Goal: Complete application form

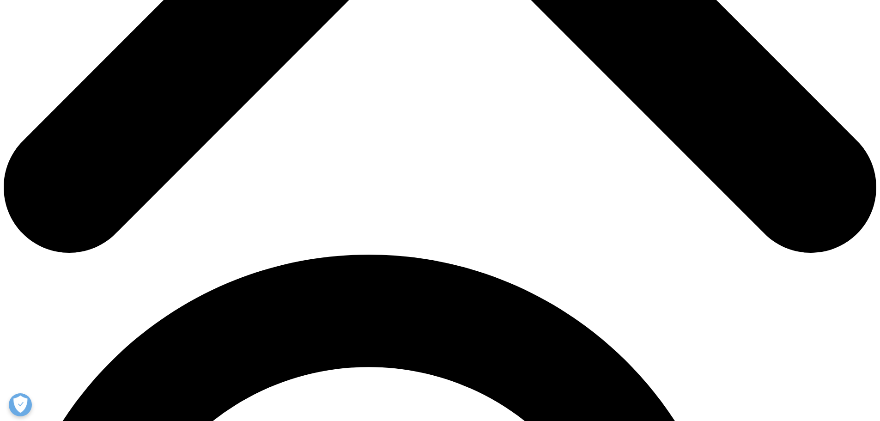
scroll to position [693, 0]
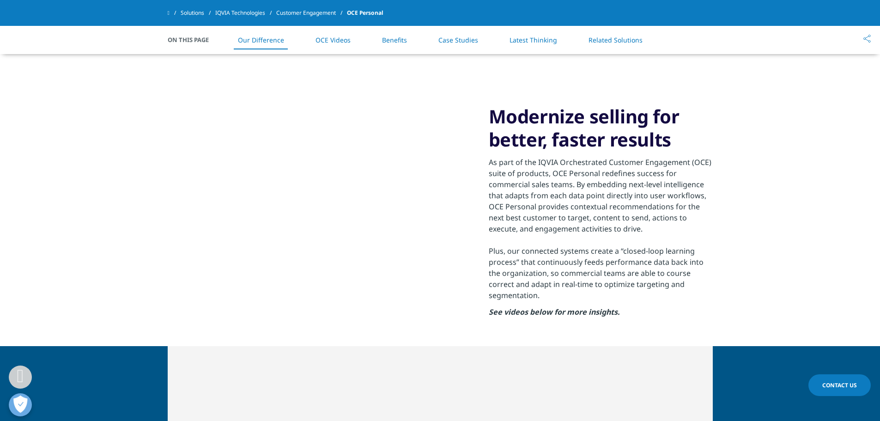
click at [667, 311] on p "See videos below for more insights." at bounding box center [601, 314] width 224 height 17
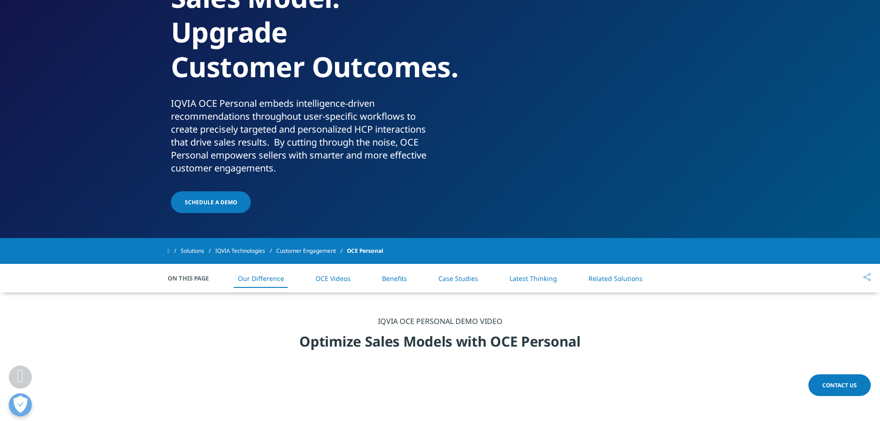
scroll to position [185, 0]
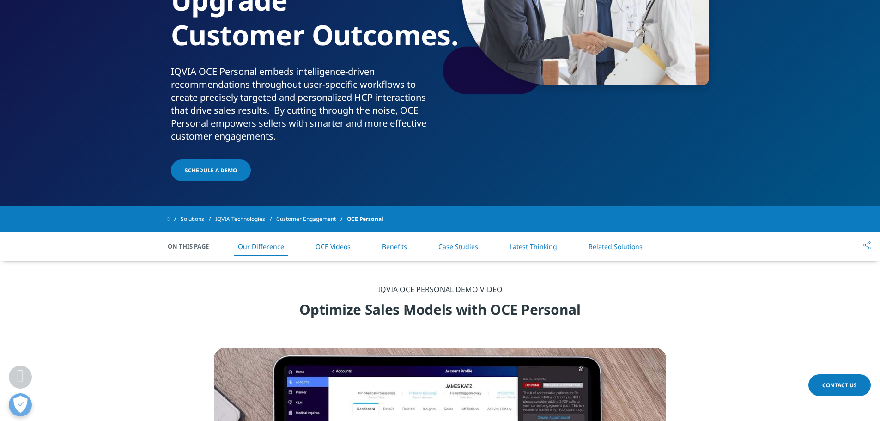
click at [334, 245] on link "OCE Videos" at bounding box center [332, 246] width 35 height 9
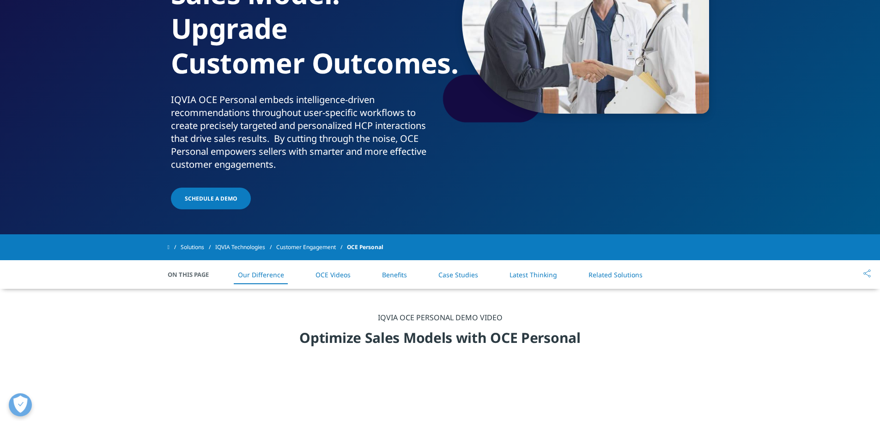
scroll to position [158, 0]
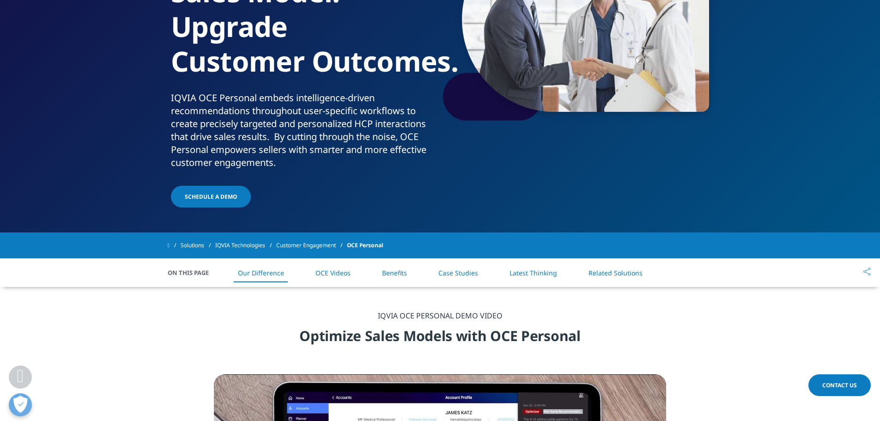
click at [342, 273] on link "OCE Videos" at bounding box center [332, 272] width 35 height 9
click at [466, 273] on link "Case Studies" at bounding box center [458, 272] width 40 height 9
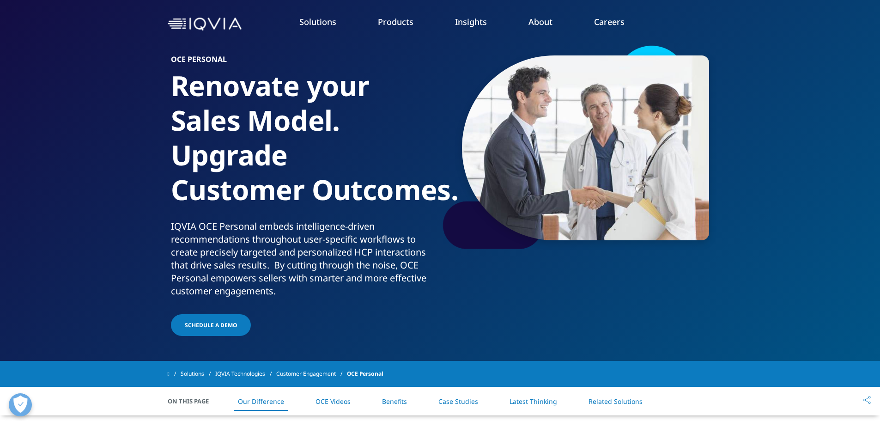
scroll to position [46, 0]
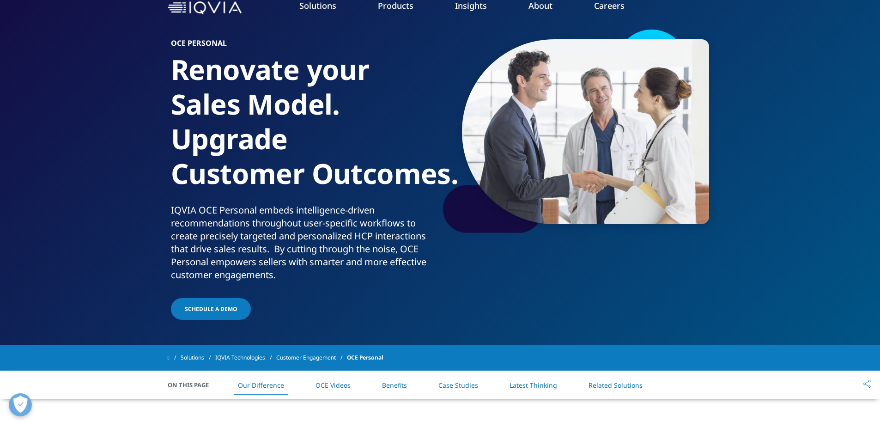
click at [253, 308] on div at bounding box center [255, 309] width 5 height 2
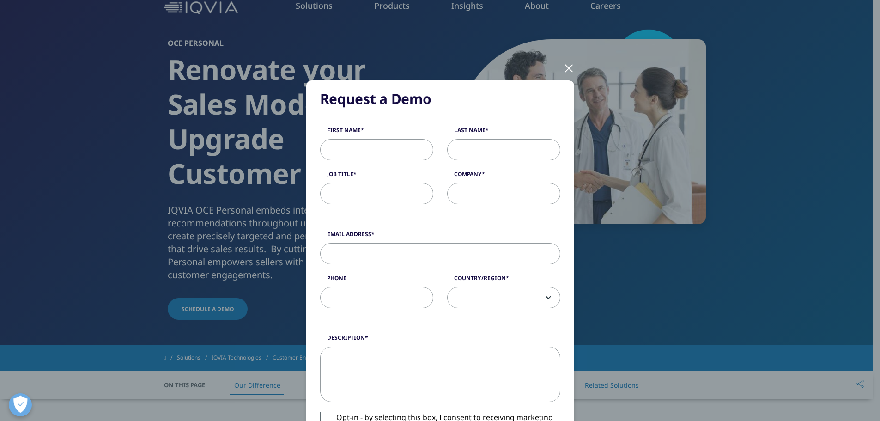
scroll to position [0, 0]
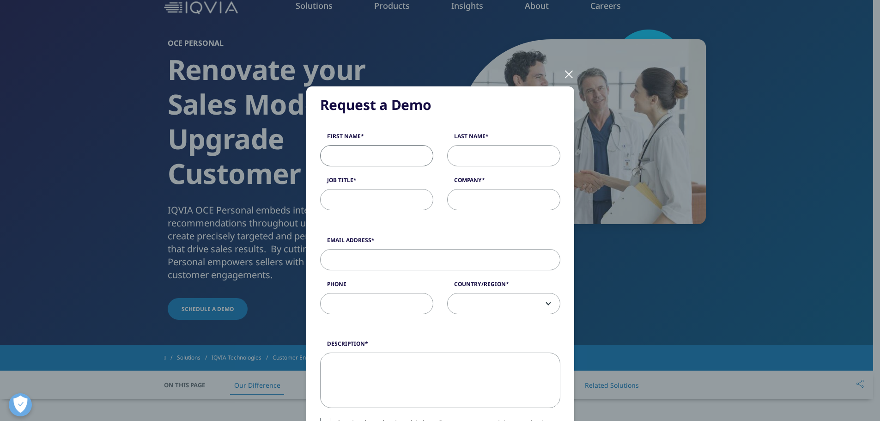
click at [388, 151] on input "First Name" at bounding box center [376, 155] width 113 height 21
type input "Kalina"
type input "Petrova"
type input "Data Analyst"
click at [486, 205] on input "Company" at bounding box center [503, 199] width 113 height 21
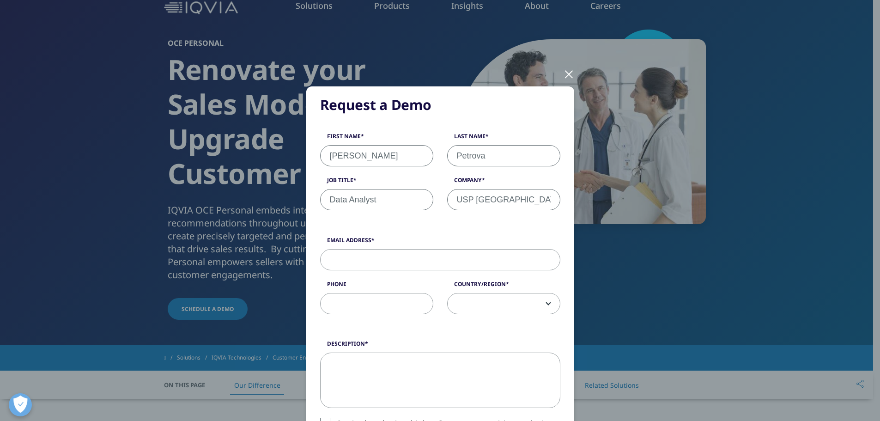
type input "USP Balkans"
click at [442, 269] on input "Email Address" at bounding box center [440, 259] width 240 height 21
type input "k.petrova@uspbalkans.com"
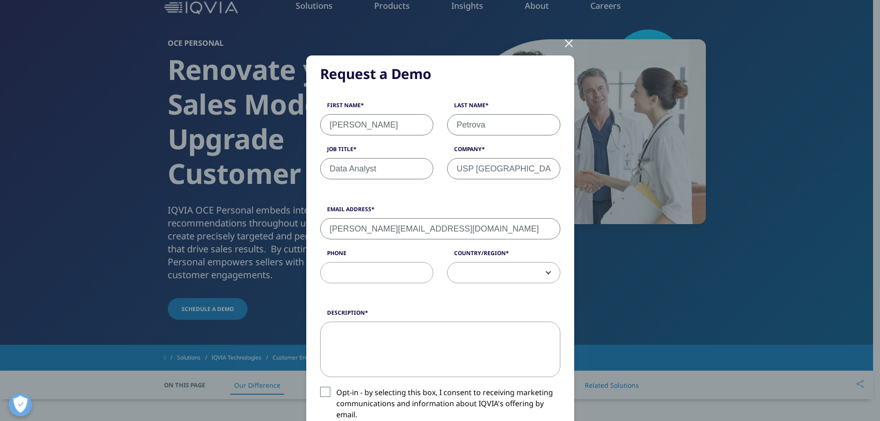
scroll to position [46, 0]
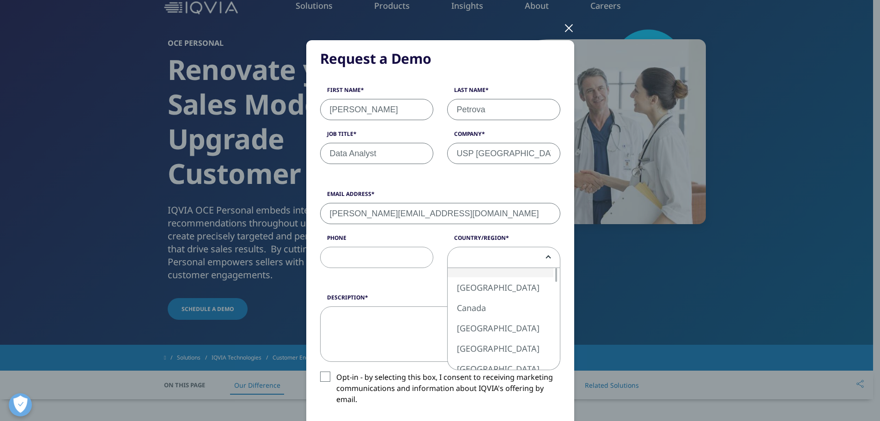
click at [485, 264] on span at bounding box center [504, 257] width 112 height 21
select select "[GEOGRAPHIC_DATA]"
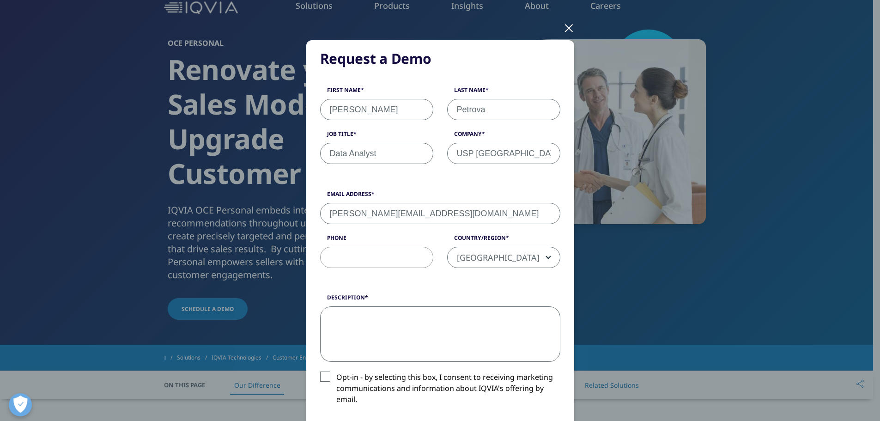
click at [397, 321] on textarea "Description" at bounding box center [440, 333] width 240 height 55
type textarea "C"
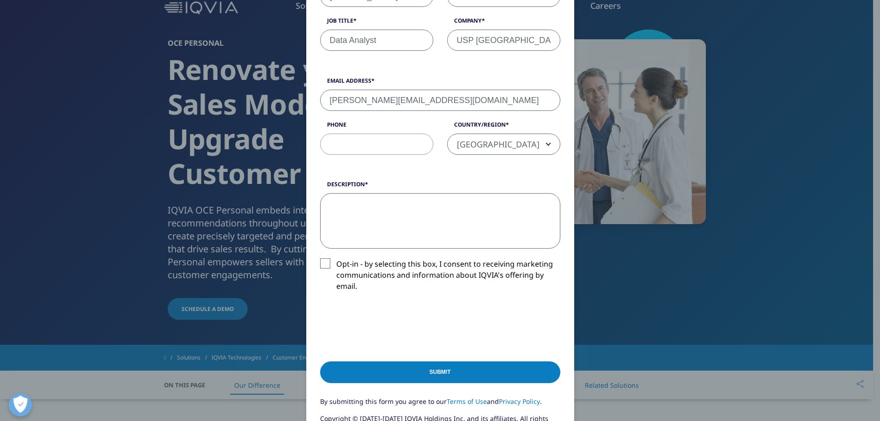
scroll to position [139, 0]
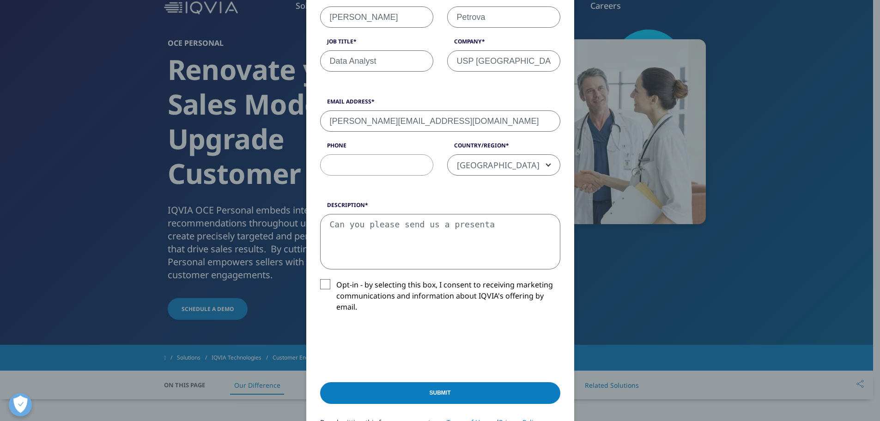
click at [469, 226] on textarea "Can you please send us a presenta" at bounding box center [440, 241] width 240 height 55
click at [469, 225] on textarea "Can you please send us a presenta" at bounding box center [440, 241] width 240 height 55
type textarea "Can you please send us a presentation"
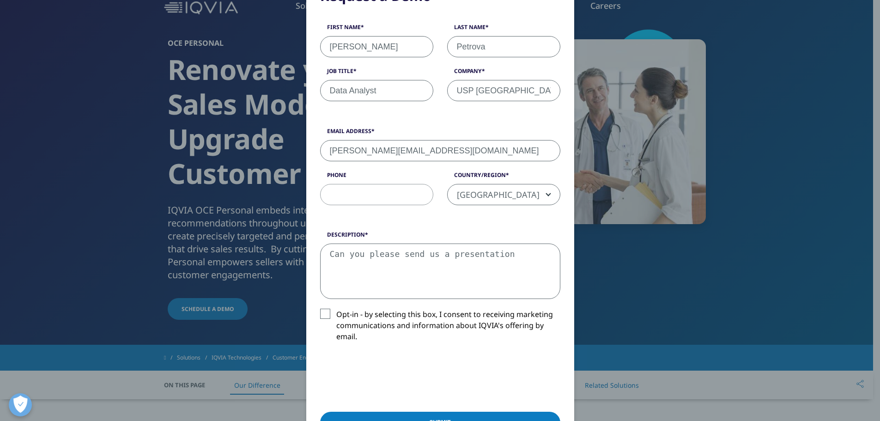
scroll to position [92, 0]
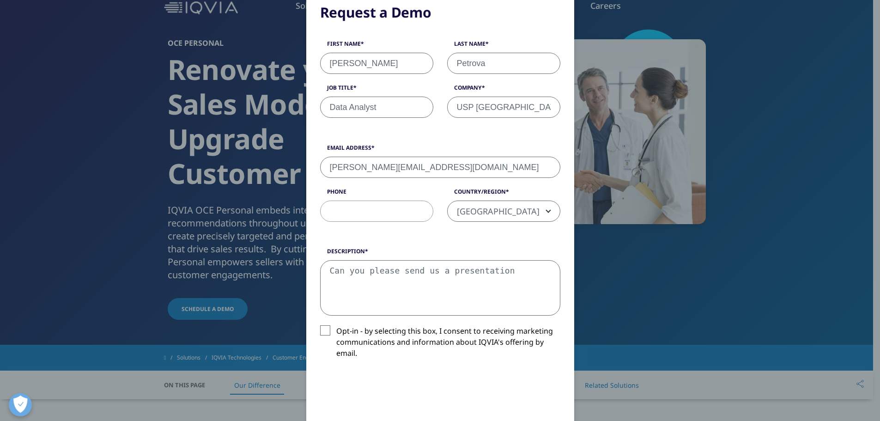
drag, startPoint x: 512, startPoint y: 275, endPoint x: 309, endPoint y: 269, distance: 202.9
click at [313, 269] on div "Description Can you please send us a presentation" at bounding box center [440, 281] width 254 height 68
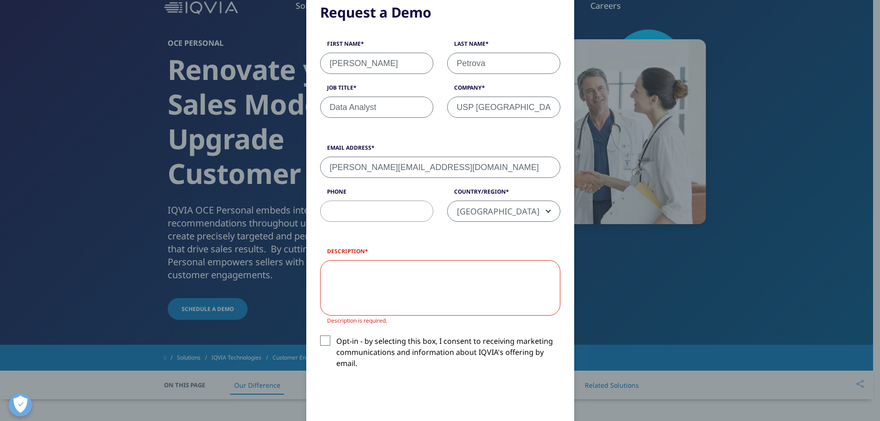
paste textarea "I am interested in whether you offer a solution that meets our needs for a CRM …"
type textarea "I am interested in whether you offer a solution that meets our needs for a CRM …"
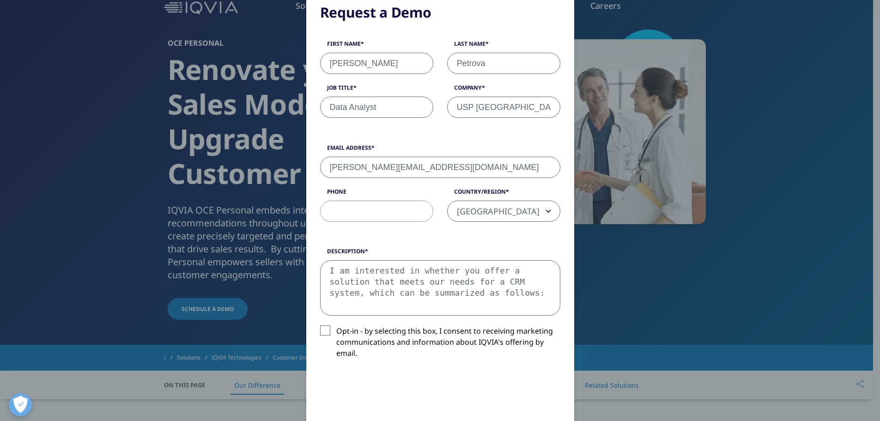
drag, startPoint x: 448, startPoint y: 295, endPoint x: 317, endPoint y: 265, distance: 133.6
click at [317, 265] on div "Description I am interested in whether you offer a solution that meets our need…" at bounding box center [440, 281] width 254 height 68
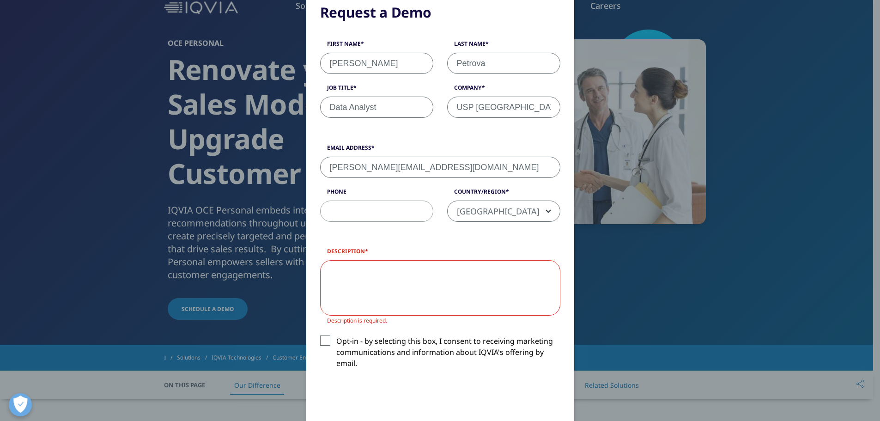
click at [348, 273] on textarea "Description" at bounding box center [440, 287] width 240 height 55
paste textarea "I am interested in whether you offer a solution that meets our needs for a CRM …"
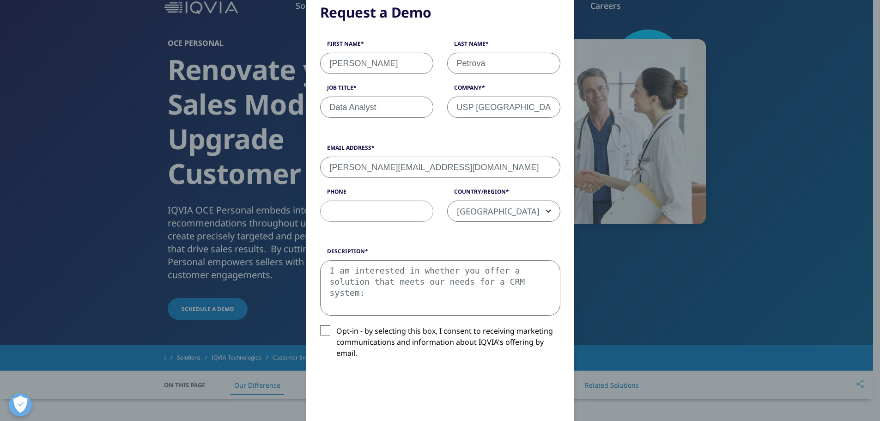
paste textarea "• Planning and routing of visits to pharmacies"
click at [523, 279] on textarea "I am interested in whether you offer a solution that meets our needs for a CRM …" at bounding box center [440, 287] width 240 height 55
click at [507, 292] on textarea "I am interested in whether you offer a solution that meets our needs for a CRM …" at bounding box center [440, 287] width 240 height 55
drag, startPoint x: 499, startPoint y: 294, endPoint x: 497, endPoint y: 281, distance: 13.6
click at [497, 281] on textarea "I am interested in whether you offer a solution that meets our needs for a CRM …" at bounding box center [440, 287] width 240 height 55
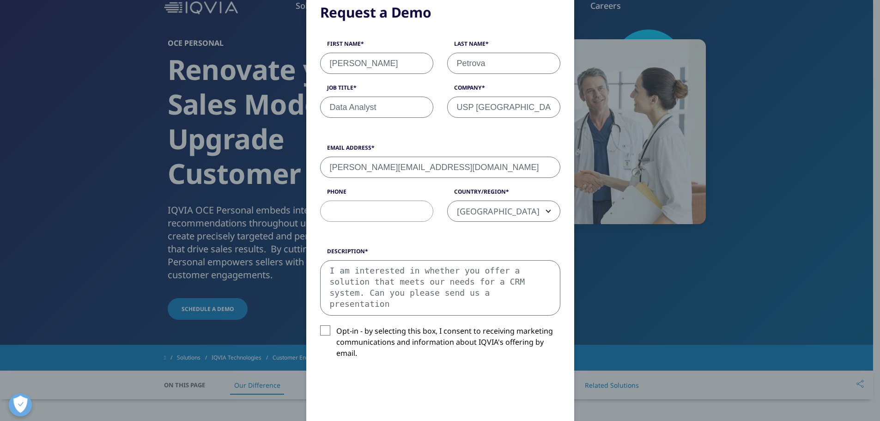
drag, startPoint x: 475, startPoint y: 298, endPoint x: 506, endPoint y: 281, distance: 34.7
click at [506, 281] on textarea "I am interested in whether you offer a solution that meets our needs for a CRM …" at bounding box center [440, 287] width 240 height 55
paste textarea "brief presentation of the system, as well as a basic price offer."
click at [479, 292] on textarea "I am interested in whether you offer a solution that meets our needs for a CRM …" at bounding box center [440, 287] width 240 height 55
drag, startPoint x: 476, startPoint y: 294, endPoint x: 393, endPoint y: 291, distance: 83.2
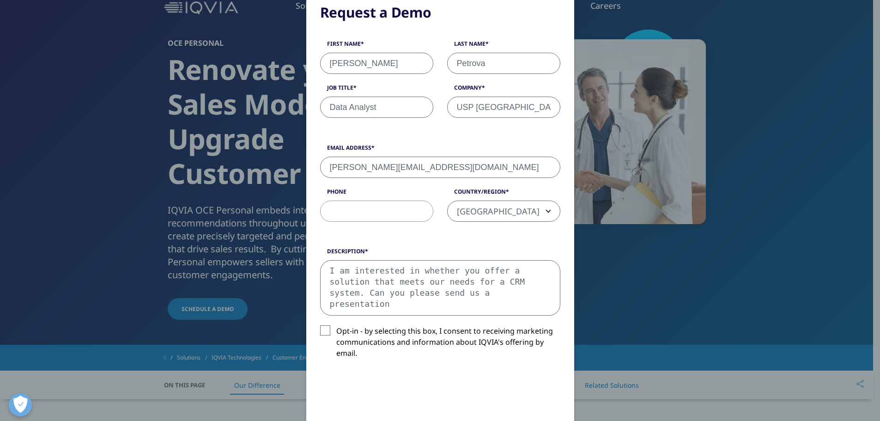
click at [393, 291] on textarea "I am interested in whether you offer a solution that meets our needs for a CRM …" at bounding box center [440, 287] width 240 height 55
paste textarea "brief presentation of the system, as well as a basic price offer."
click at [406, 291] on textarea "I am interested in whether you offer a solution that meets our needs for a CRM …" at bounding box center [440, 287] width 240 height 55
click at [363, 303] on textarea "I am interested in whether you offer a solution that meets our needs for a CRM …" at bounding box center [440, 287] width 240 height 55
click at [503, 305] on textarea "I am interested in whether you offer a solution that meets our needs for a CRM …" at bounding box center [440, 287] width 240 height 55
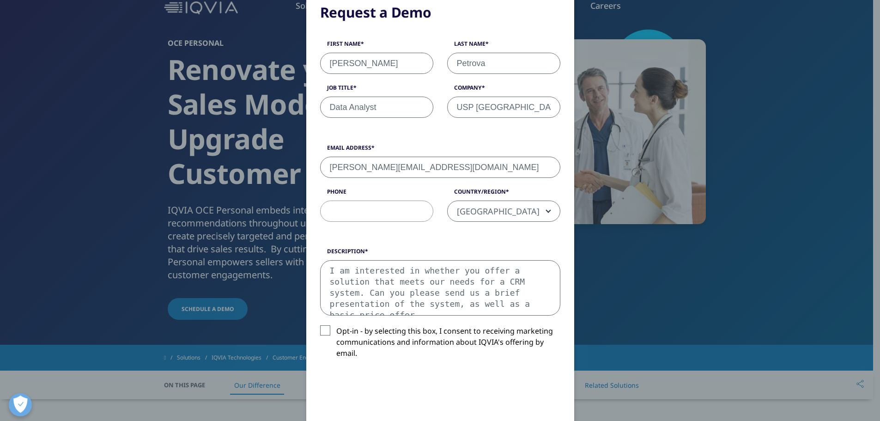
click at [334, 303] on textarea "I am interested in whether you offer a solution that meets our needs for a CRM …" at bounding box center [440, 287] width 240 height 55
click at [524, 303] on textarea "I am interested in whether you offer a solution that meets our needs for a CRM …" at bounding box center [440, 287] width 240 height 55
click at [503, 282] on textarea "I am interested in whether you offer a solution that meets our needs for a CRM …" at bounding box center [440, 287] width 240 height 55
click at [503, 281] on textarea "I am interested in whether you offer a solution that meets our needs for a CRM …" at bounding box center [440, 287] width 240 height 55
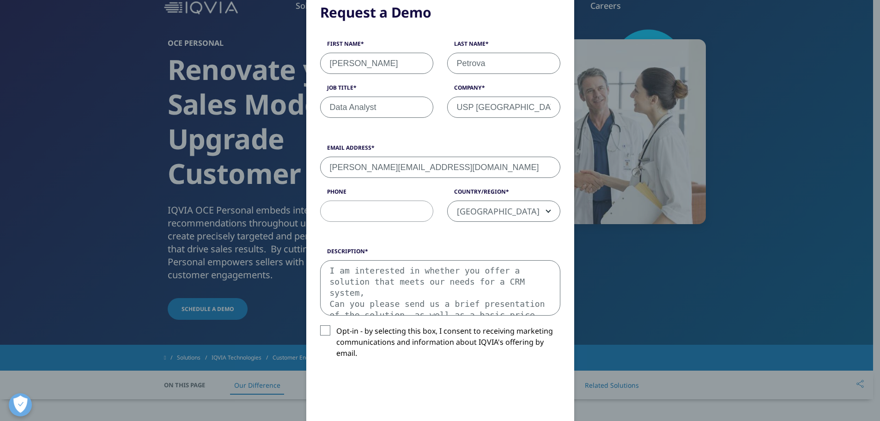
paste textarea "which can be summarized as follows:"
paste textarea "• Planning and routing of visits to pharmacies;"
paste textarea "• Reporting visits and sending feedback from them"
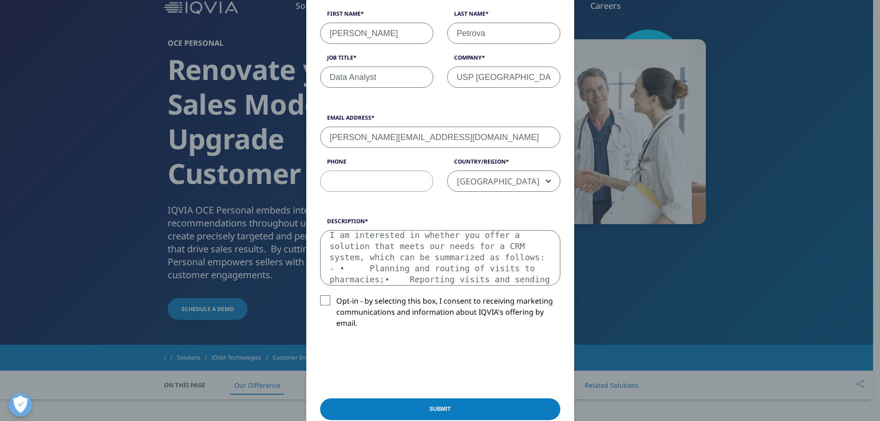
scroll to position [139, 0]
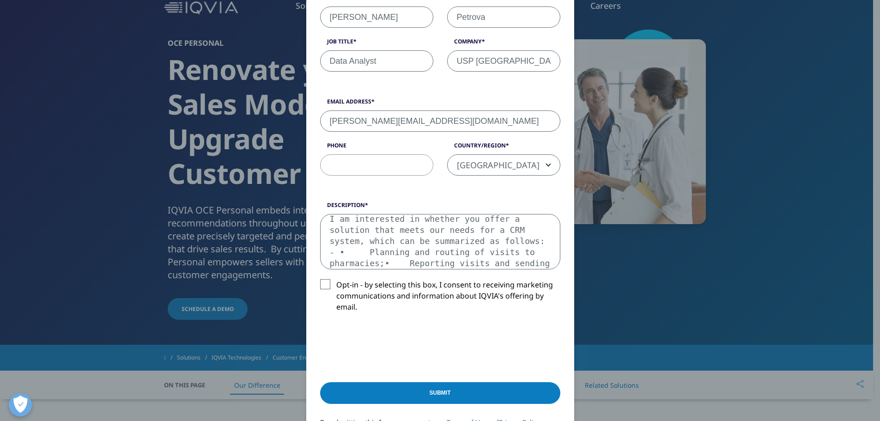
paste textarea "• Offering promotional deals"
paste textarea "sending orders from pharmacies to our partners"
paste textarea "• Merchandising activities in pharmacies"
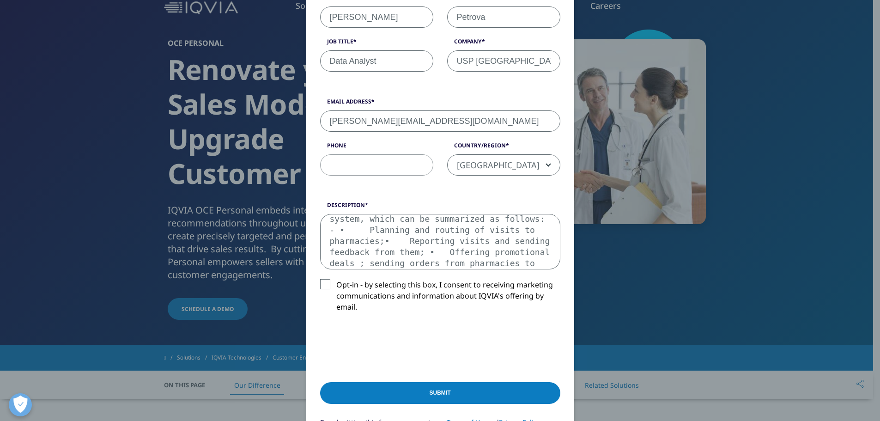
scroll to position [39, 0]
paste textarea "• Presenting the company’s products"
paste textarea "• A tool for data analysis/presentation and goal tracking"
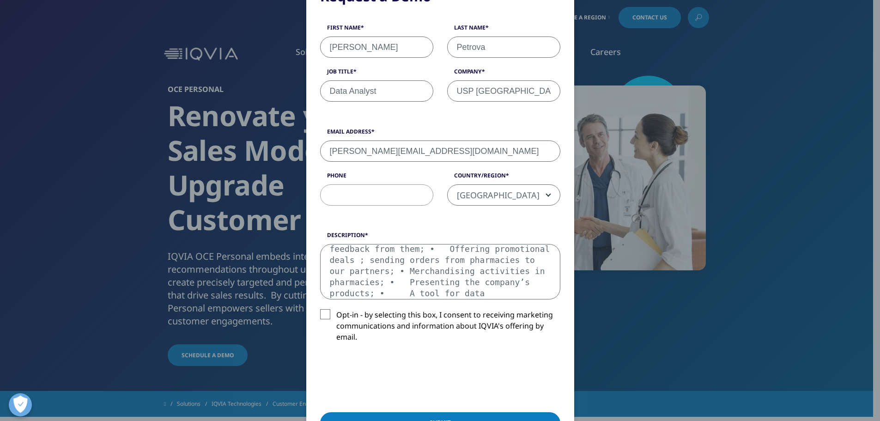
scroll to position [92, 0]
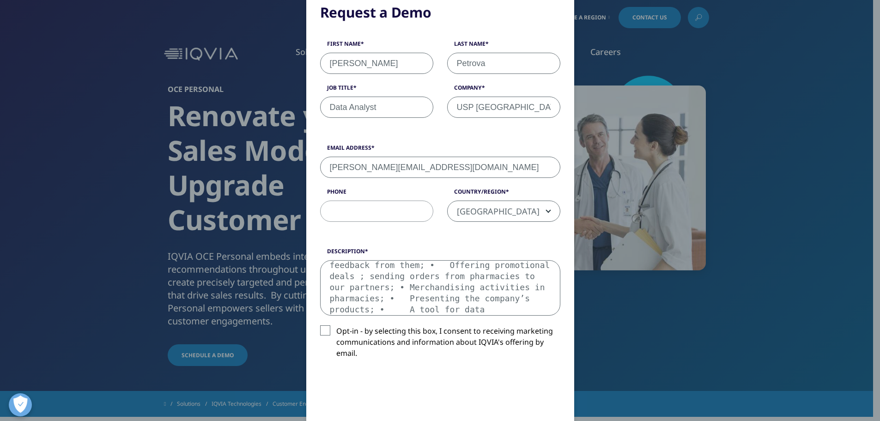
click at [358, 266] on textarea "I am interested in whether you offer a solution that meets our needs for a CRM …" at bounding box center [440, 287] width 240 height 55
click at [470, 285] on textarea "I am interested in whether you offer a solution that meets our needs for a CRM …" at bounding box center [440, 287] width 240 height 55
click at [539, 297] on textarea "I am interested in whether you offer a solution that meets our needs for a CRM …" at bounding box center [440, 287] width 240 height 55
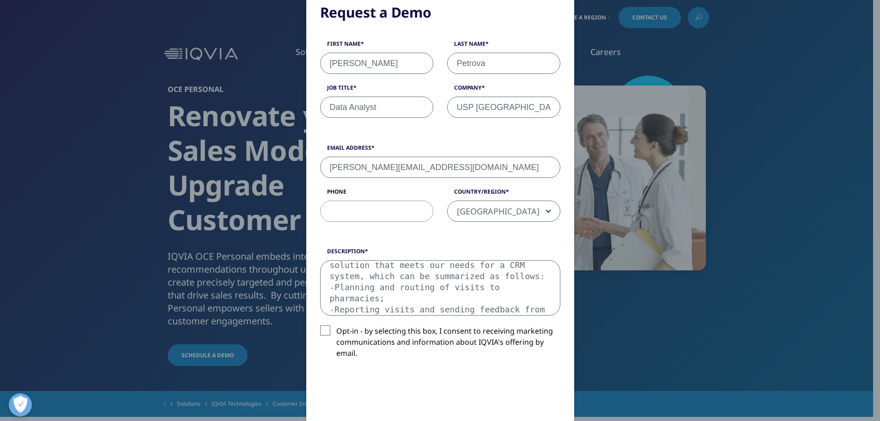
click at [337, 312] on textarea "I am interested in whether you offer a solution that meets our needs for a CRM …" at bounding box center [440, 287] width 240 height 55
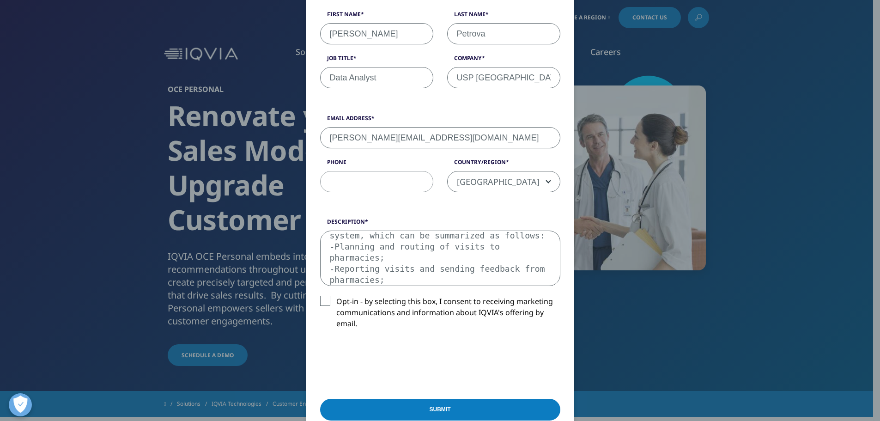
scroll to position [139, 0]
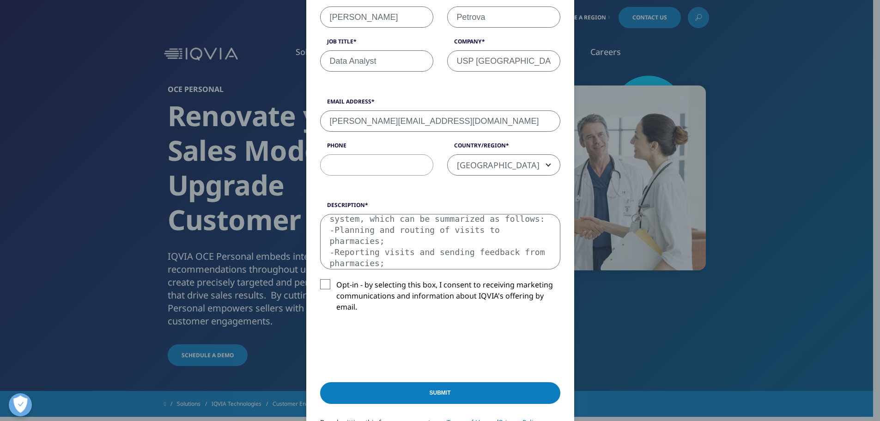
click at [463, 264] on textarea "I am interested in whether you offer a solution that meets our needs for a CRM …" at bounding box center [440, 241] width 240 height 55
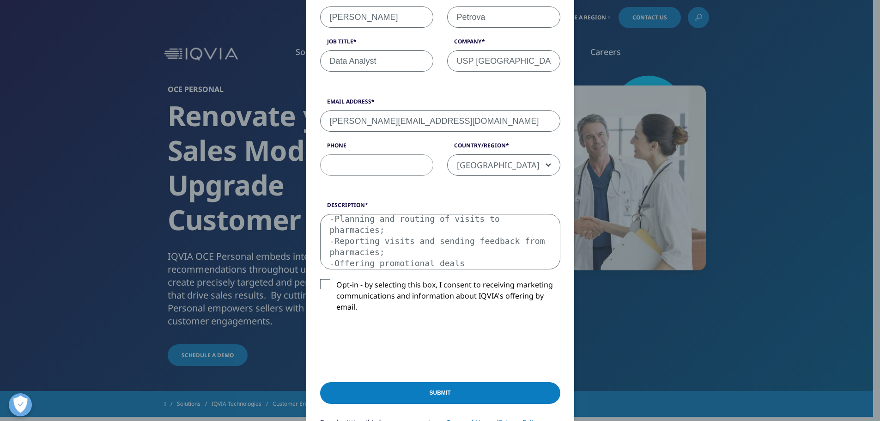
scroll to position [50, 0]
click at [518, 259] on textarea "I am interested in whether you offer a solution that meets our needs for a CRM …" at bounding box center [440, 241] width 240 height 55
click at [326, 261] on textarea "I am interested in whether you offer a solution that meets our needs for a CRM …" at bounding box center [440, 241] width 240 height 55
click at [505, 263] on textarea "I am interested in whether you offer a solution that meets our needs for a CRM …" at bounding box center [440, 241] width 240 height 55
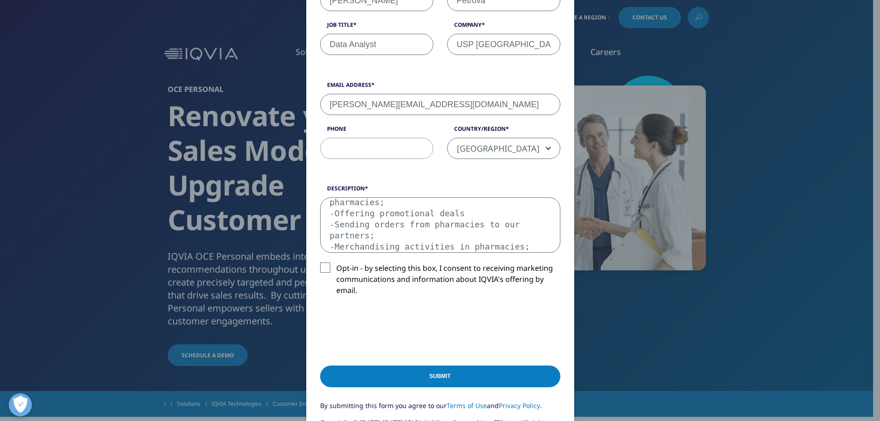
scroll to position [139, 0]
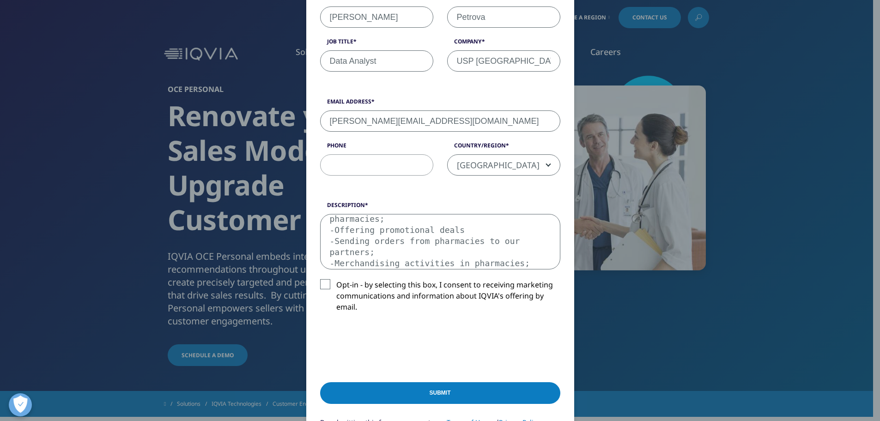
click at [544, 269] on textarea "I am interested in whether you offer a solution that meets our needs for a CRM …" at bounding box center [440, 241] width 240 height 55
click at [502, 241] on textarea "I am interested in whether you offer a solution that meets our needs for a CRM …" at bounding box center [440, 241] width 240 height 55
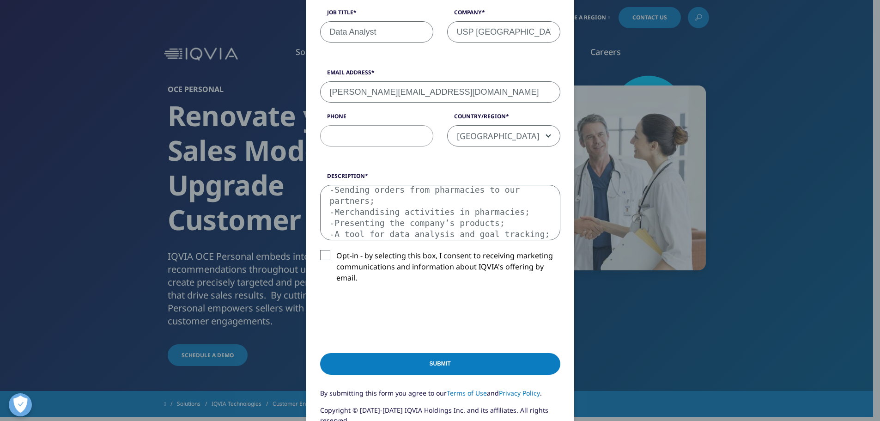
scroll to position [185, 0]
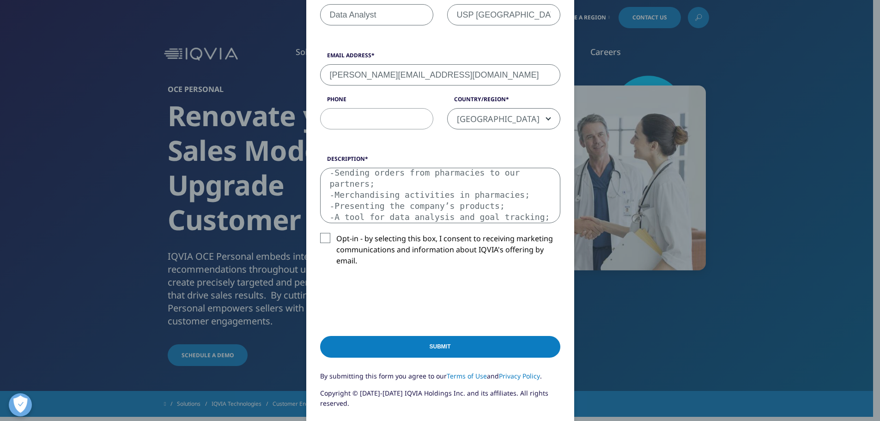
click at [441, 213] on textarea "I am interested in whether you offer a solution that meets our needs for a CRM …" at bounding box center [440, 195] width 240 height 55
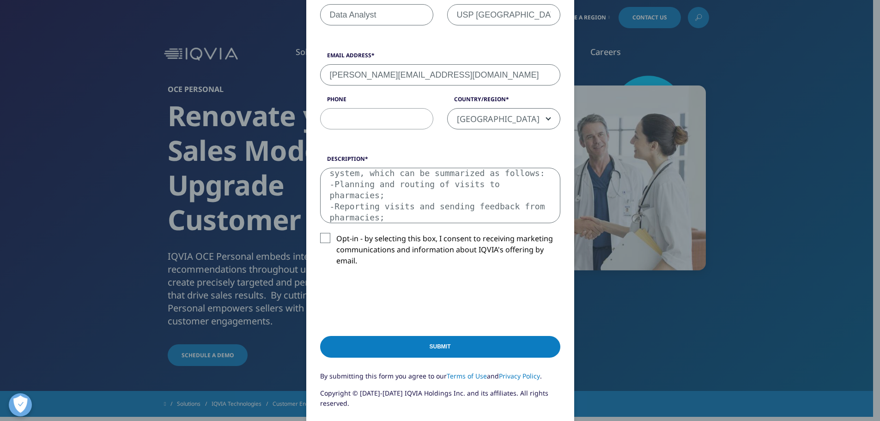
scroll to position [5, 0]
drag, startPoint x: 531, startPoint y: 206, endPoint x: 333, endPoint y: 209, distance: 197.7
click at [333, 209] on textarea "I am interested in whether you offer a solution that meets our needs for a CRM …" at bounding box center [440, 195] width 240 height 55
drag, startPoint x: 328, startPoint y: 204, endPoint x: 531, endPoint y: 212, distance: 202.4
click at [531, 212] on textarea "I am interested in whether you offer a solution that meets our needs for a CRM …" at bounding box center [440, 195] width 240 height 55
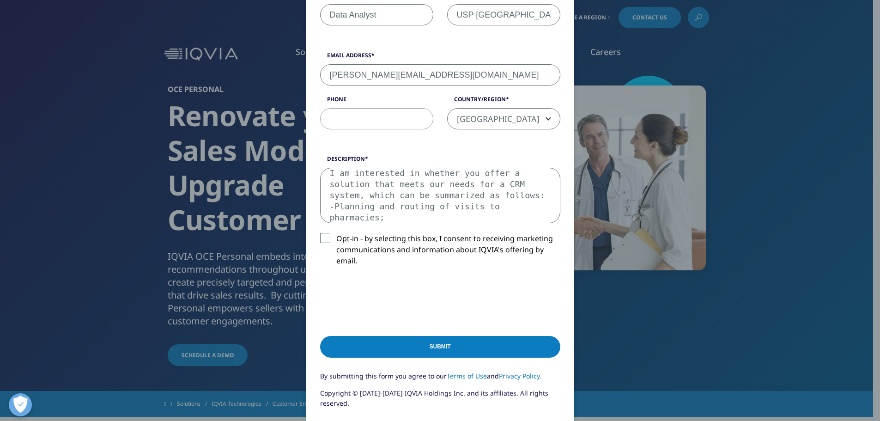
paste textarea "pharmacy visit"
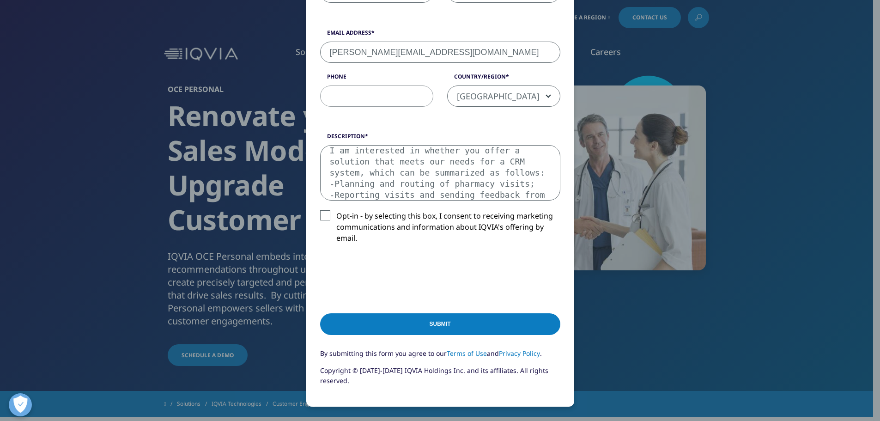
scroll to position [185, 0]
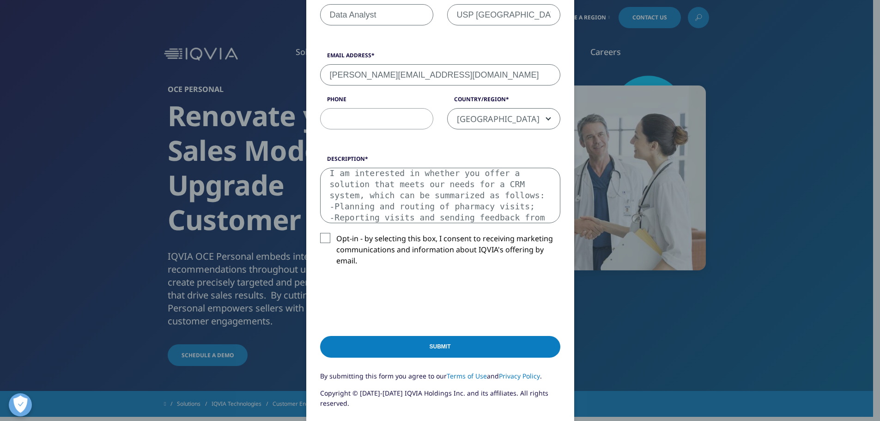
click at [333, 217] on textarea "I am interested in whether you offer a solution that meets our needs for a CRM …" at bounding box center [440, 195] width 240 height 55
click at [541, 197] on textarea "I am interested in whether you offer a solution that meets our needs for a CRM …" at bounding box center [440, 195] width 240 height 55
click at [386, 207] on textarea "I am interested in whether you offer a solution that meets our needs for a CRM …" at bounding box center [440, 195] width 240 height 55
click at [390, 205] on textarea "I am interested in whether you offer a solution that meets our needs for a CRM …" at bounding box center [440, 195] width 240 height 55
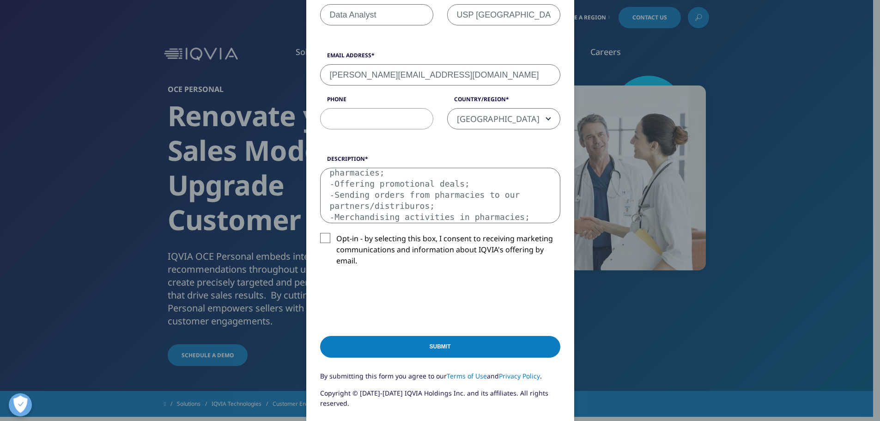
click at [390, 205] on textarea "I am interested in whether you offer a solution that meets our needs for a CRM …" at bounding box center [440, 195] width 240 height 55
click at [389, 218] on textarea "I am interested in whether you offer a solution that meets our needs for a CRM …" at bounding box center [440, 195] width 240 height 55
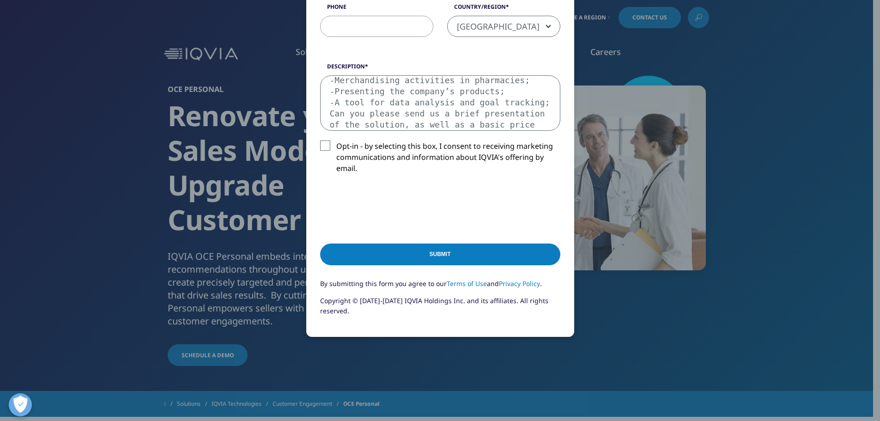
scroll to position [231, 0]
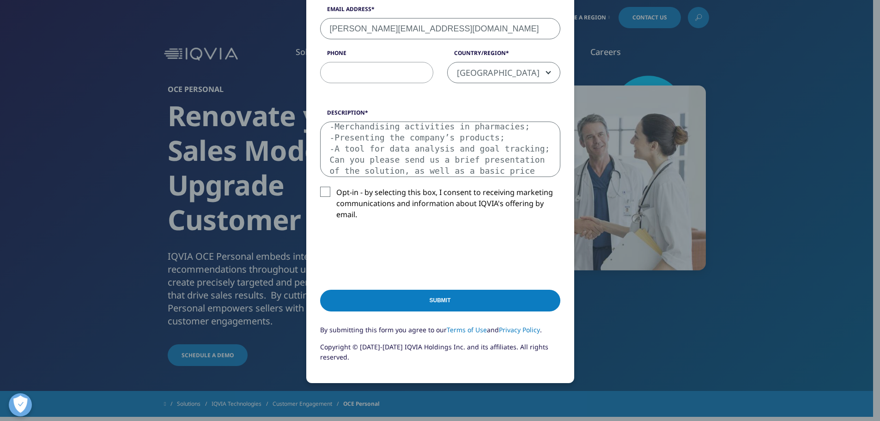
click at [532, 168] on textarea "I am interested in whether you offer a solution that meets our needs for a CRM …" at bounding box center [440, 148] width 240 height 55
paste textarea "possibility to import sales to pharmacies from reports we receive from our part…"
drag, startPoint x: 333, startPoint y: 149, endPoint x: 336, endPoint y: 154, distance: 6.0
click at [334, 150] on textarea "I am interested in whether you offer a solution that meets our needs for a CRM …" at bounding box center [440, 148] width 240 height 55
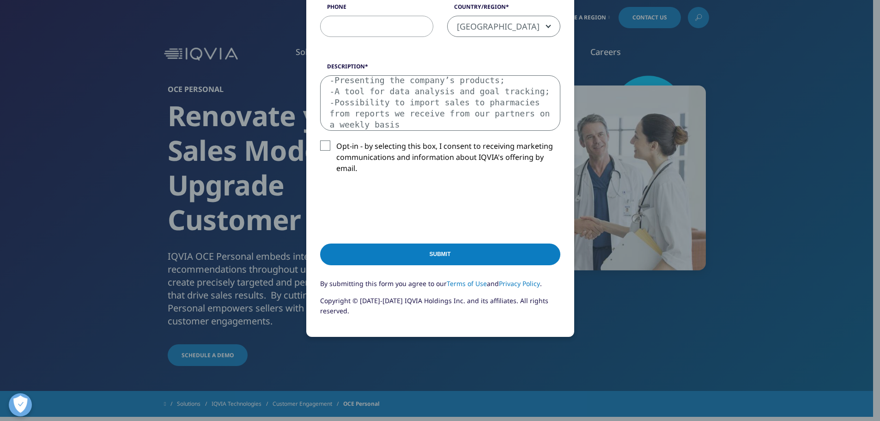
scroll to position [231, 0]
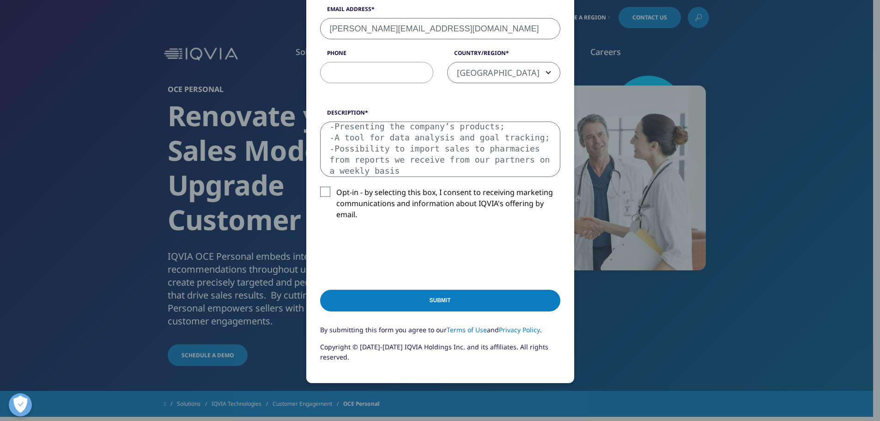
click at [381, 169] on textarea "I am interested in whether you offer a solution that meets our needs for a CRM …" at bounding box center [440, 148] width 240 height 55
click at [428, 148] on textarea "I am interested in whether you offer a solution that meets our needs for a CRM …" at bounding box center [440, 148] width 240 height 55
click at [379, 172] on textarea "I am interested in whether you offer a solution that meets our needs for a CRM …" at bounding box center [440, 148] width 240 height 55
click at [527, 170] on textarea "I am interested in whether you offer a solution that meets our needs for a CRM …" at bounding box center [440, 148] width 240 height 55
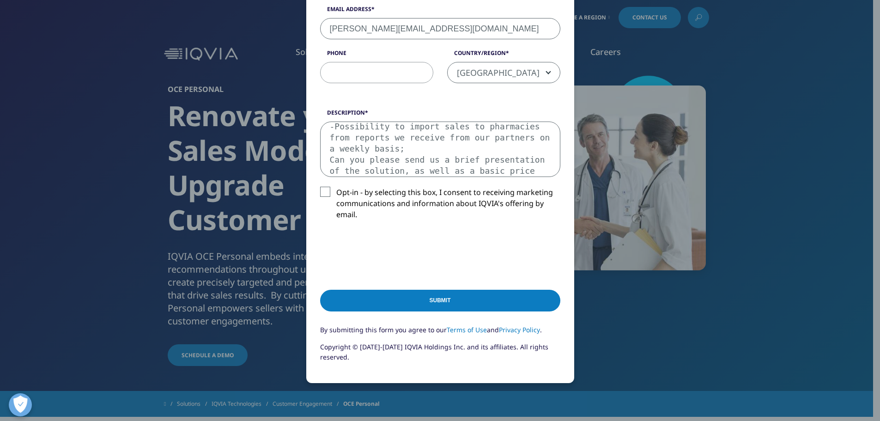
scroll to position [150, 0]
type textarea "I am interested in whether you offer a solution that meets our needs for a CRM …"
click at [443, 295] on input "Submit" at bounding box center [440, 301] width 240 height 22
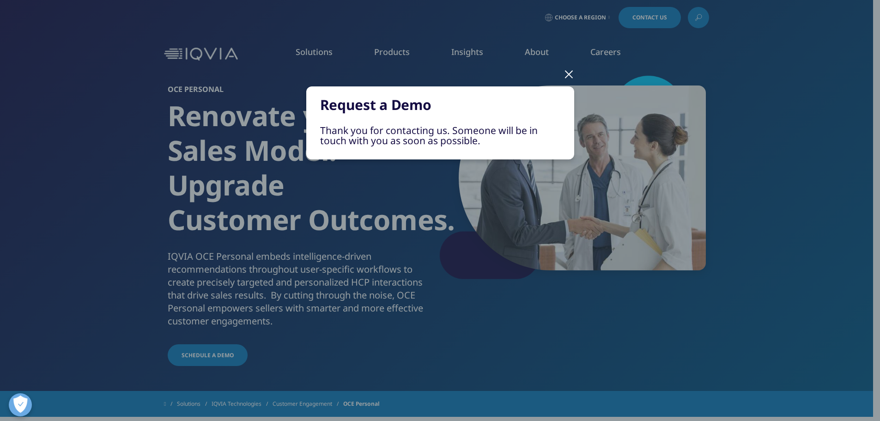
scroll to position [0, 0]
click at [565, 78] on div at bounding box center [568, 73] width 11 height 25
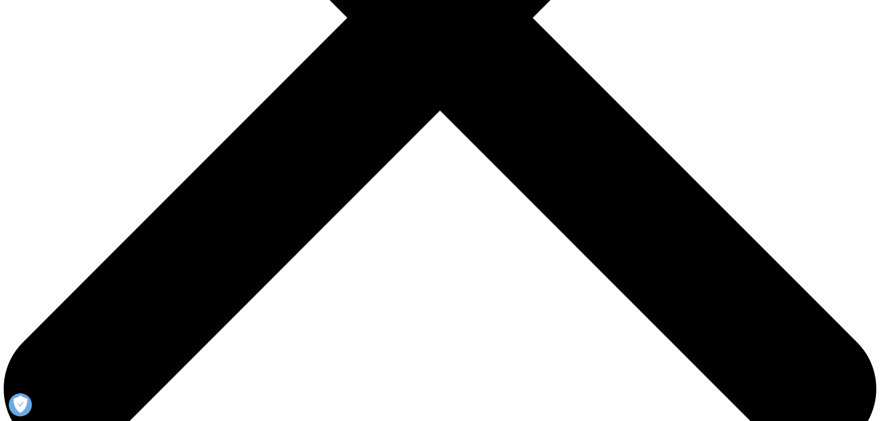
scroll to position [416, 0]
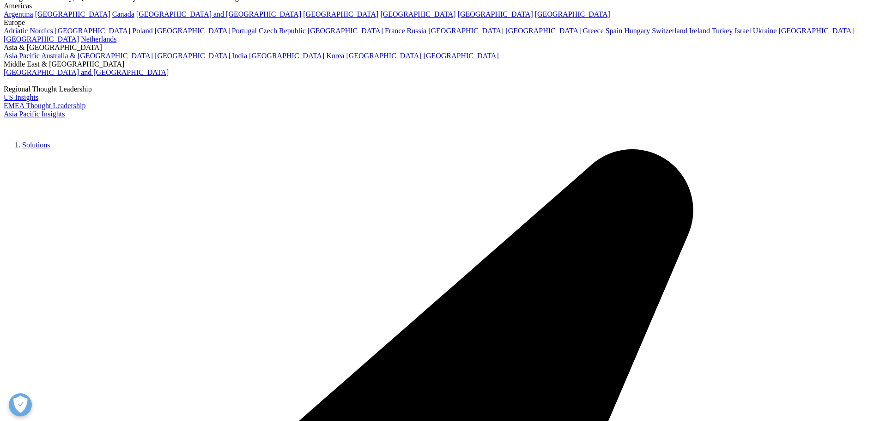
scroll to position [0, 0]
